Goal: Task Accomplishment & Management: Manage account settings

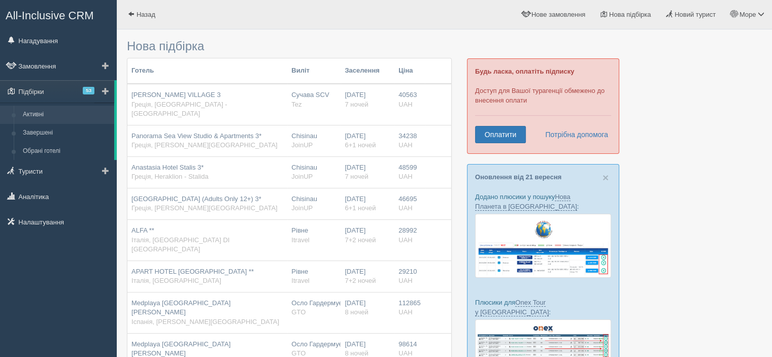
click at [35, 115] on link "Активні" at bounding box center [66, 115] width 96 height 18
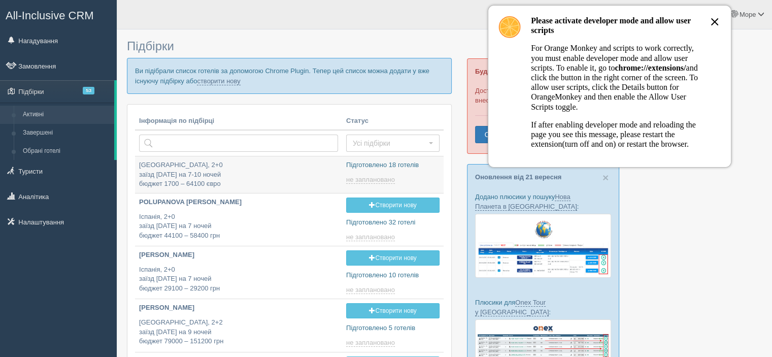
type input "2025-09-25 14:15"
type input "2025-09-25 22:30"
type input "2025-09-25 22:05"
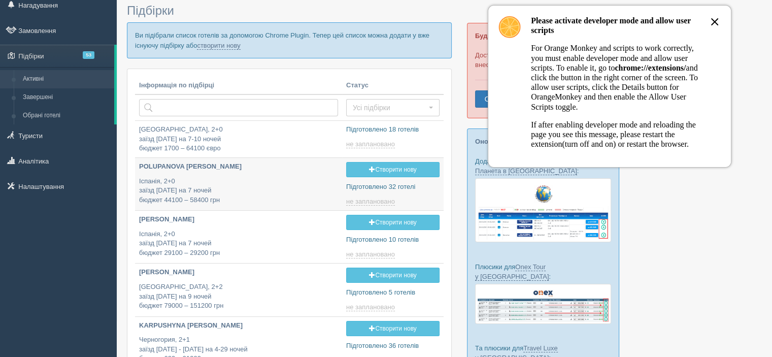
scroll to position [102, 0]
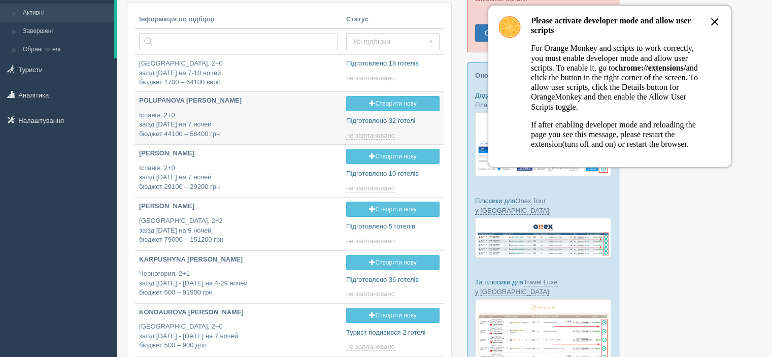
type input "2025-09-25 17:00"
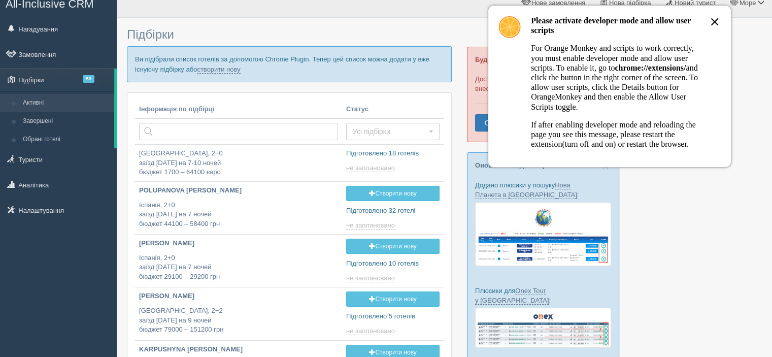
scroll to position [0, 0]
